Goal: Check status: Check status

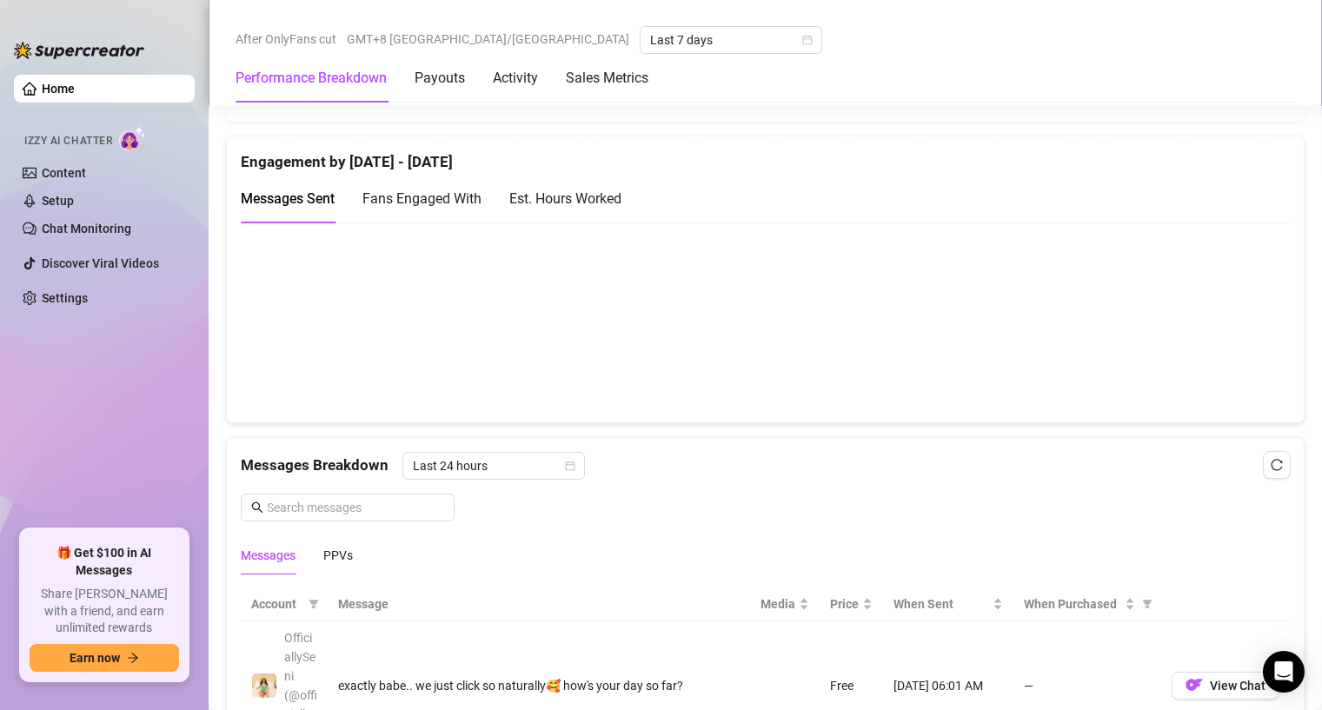
scroll to position [1731, 0]
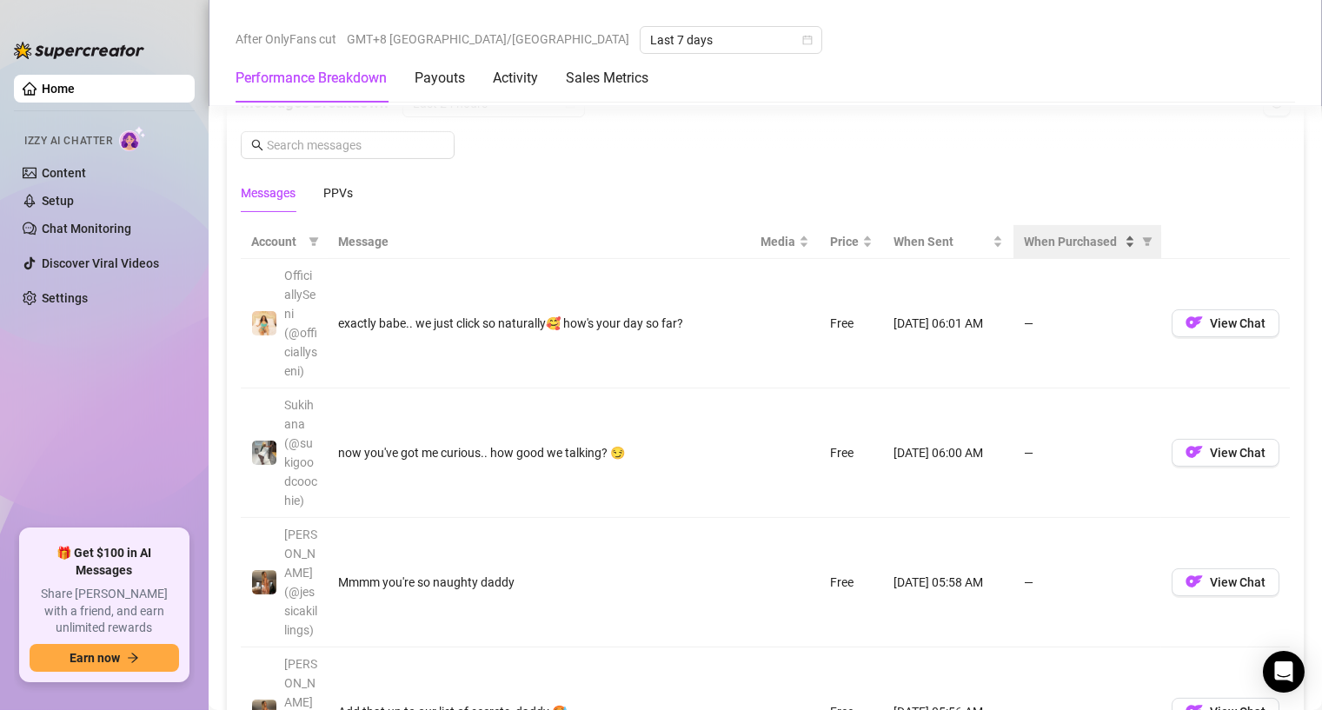
click at [1024, 235] on span "When Purchased" at bounding box center [1072, 241] width 97 height 19
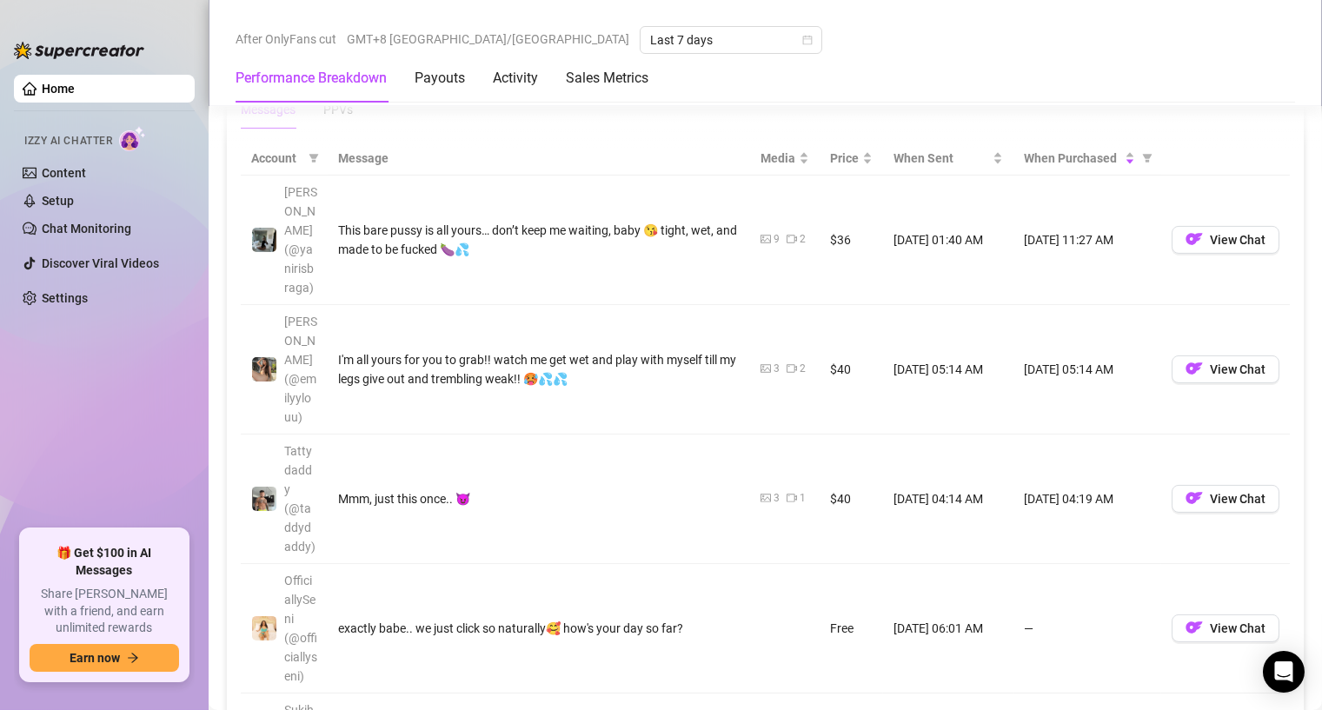
scroll to position [1818, 0]
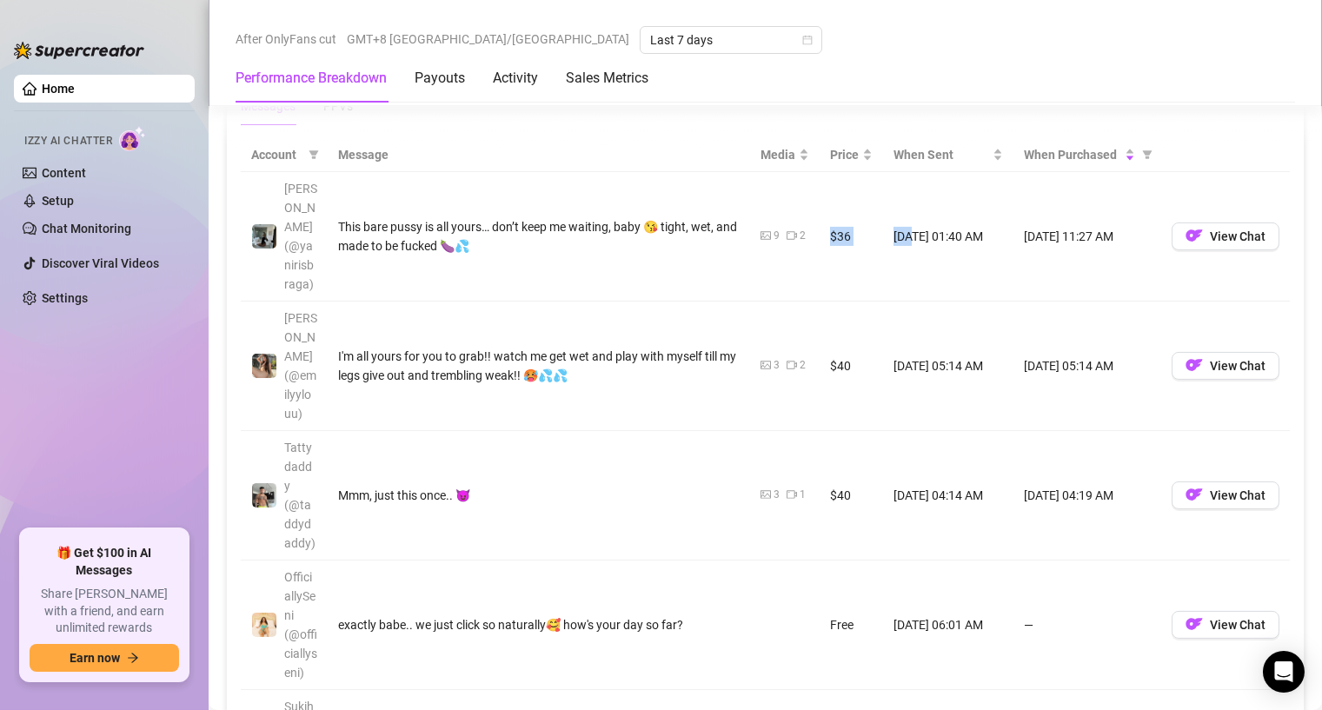
drag, startPoint x: 813, startPoint y: 221, endPoint x: 893, endPoint y: 222, distance: 80.8
click at [899, 226] on tr "[PERSON_NAME] (@yanirisbraga) This bare pussy is all yours… don’t keep me waiti…" at bounding box center [765, 236] width 1049 height 129
click at [899, 226] on td "[DATE] 01:40 AM" at bounding box center [948, 236] width 130 height 129
click at [887, 243] on td "[DATE] 01:40 AM" at bounding box center [948, 236] width 130 height 129
drag, startPoint x: 850, startPoint y: 218, endPoint x: 796, endPoint y: 219, distance: 53.9
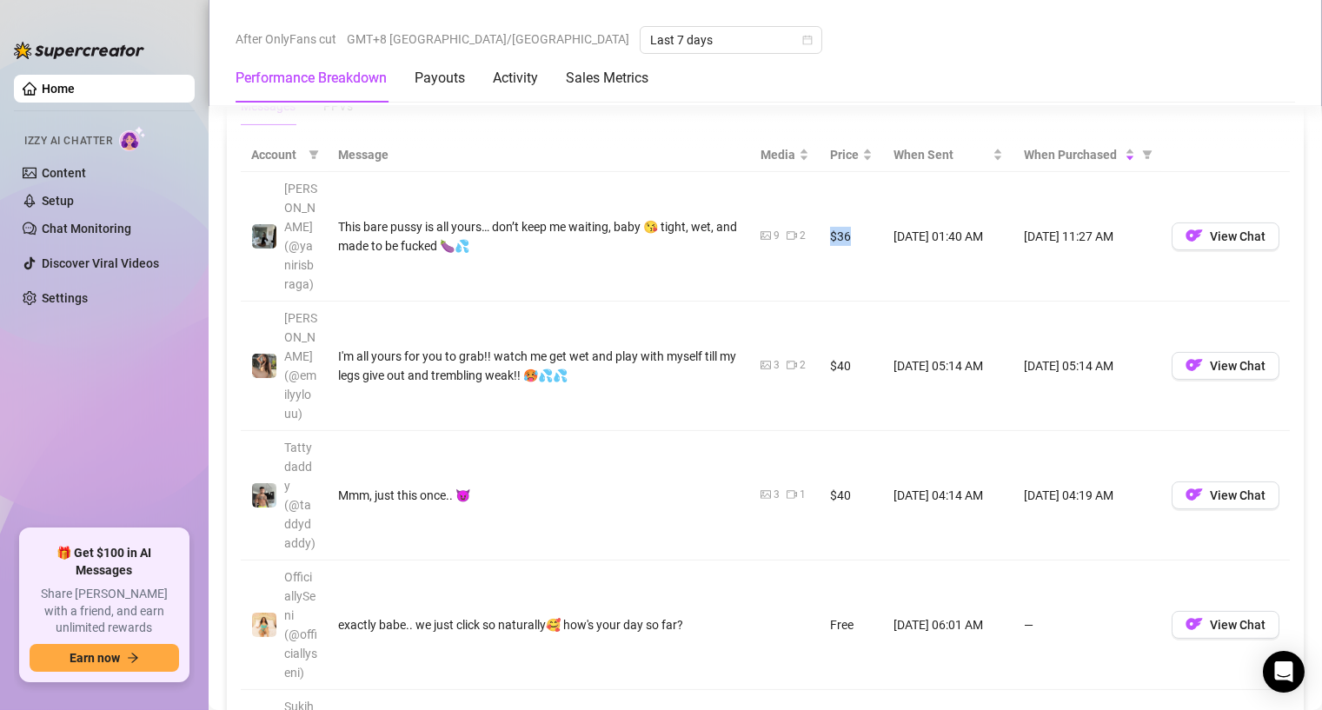
click at [796, 219] on tr "[PERSON_NAME] (@yanirisbraga) This bare pussy is all yours… don’t keep me waiti…" at bounding box center [765, 236] width 1049 height 129
click at [796, 219] on td "9 2" at bounding box center [785, 236] width 70 height 129
click at [819, 302] on td "$40" at bounding box center [850, 366] width 63 height 129
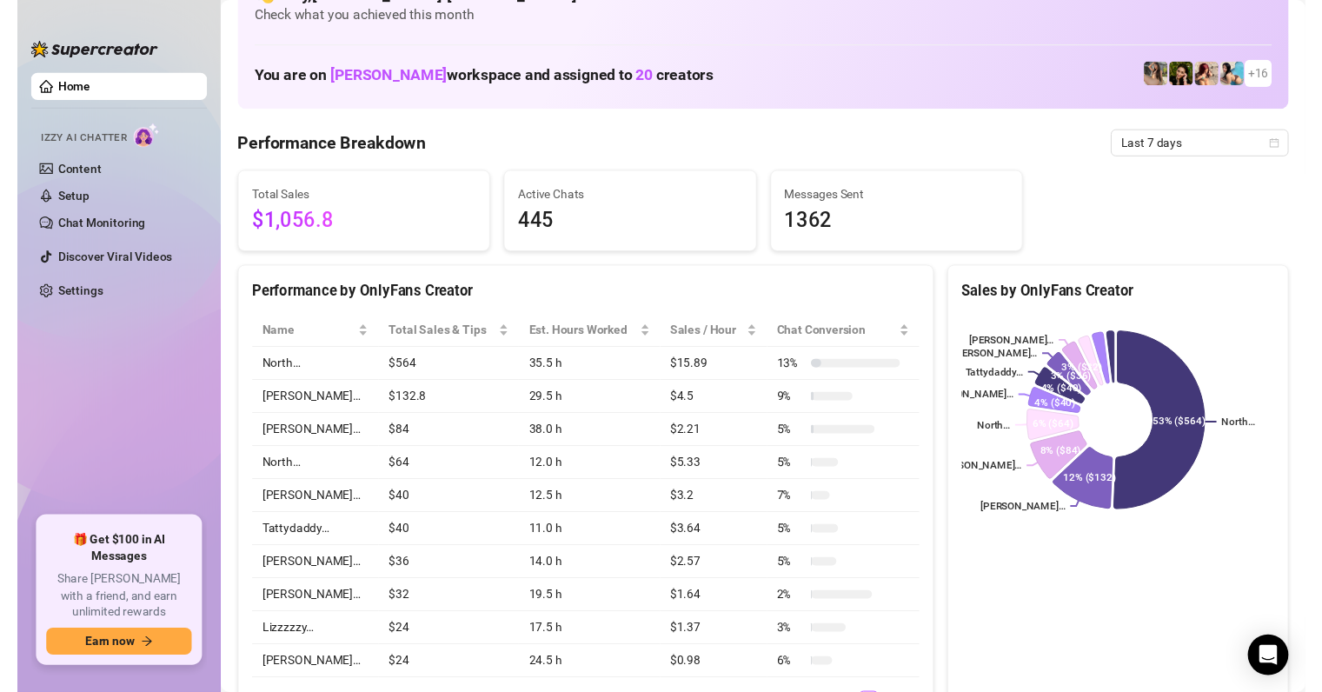
scroll to position [0, 0]
